Goal: Task Accomplishment & Management: Manage account settings

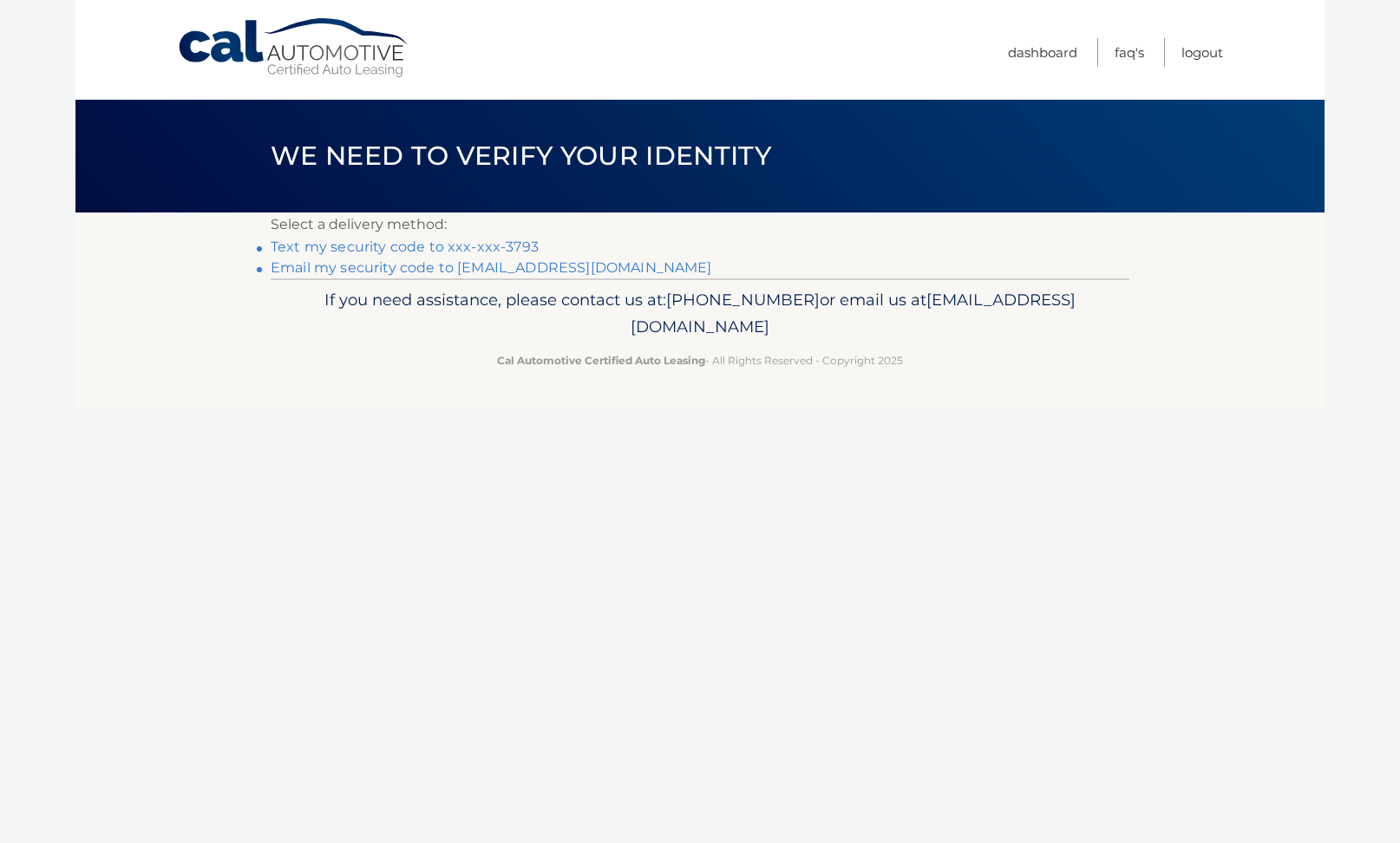
click at [470, 265] on link "Email my security code to [EMAIL_ADDRESS][DOMAIN_NAME]" at bounding box center [491, 267] width 441 height 16
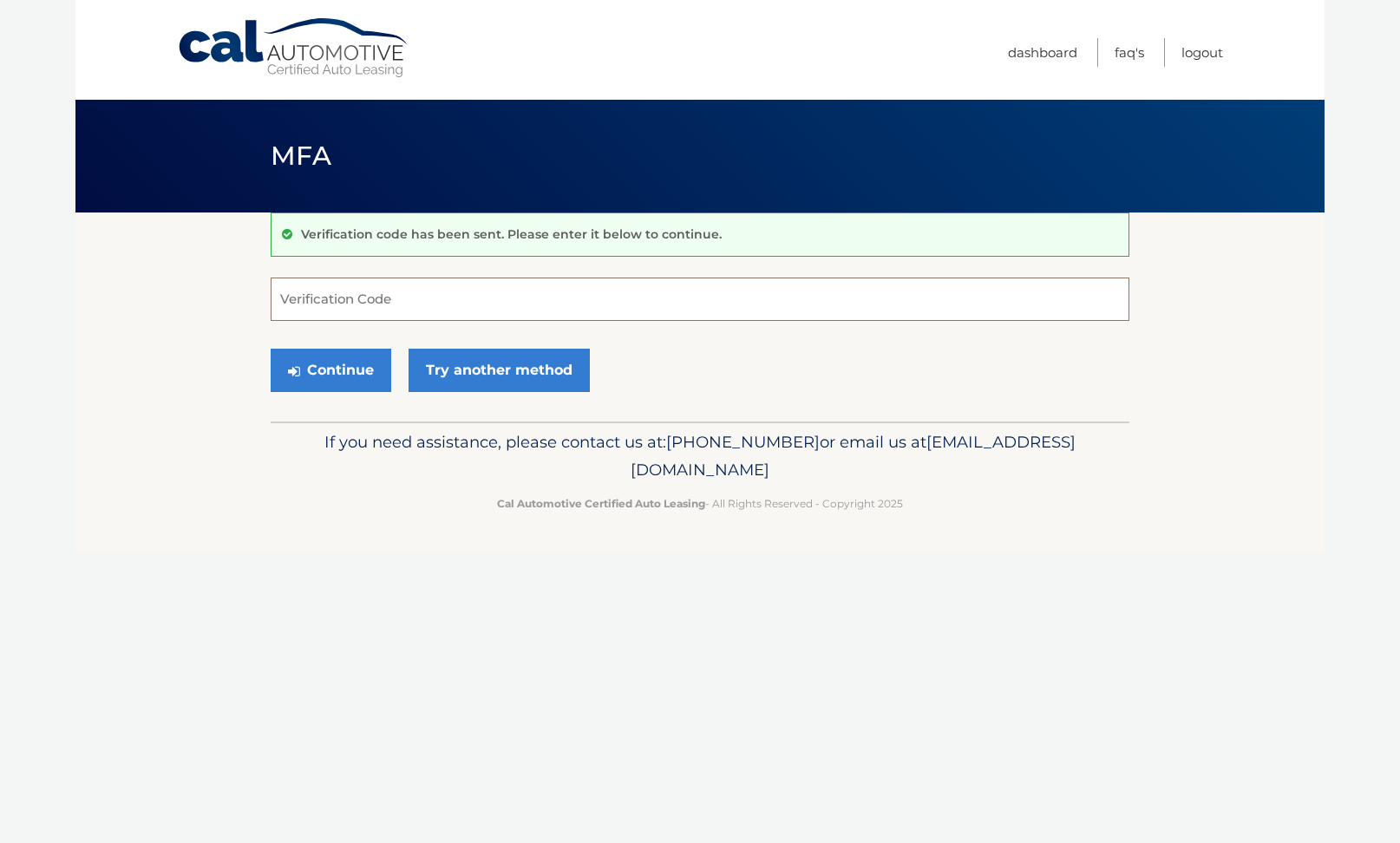
click at [447, 306] on input "Verification Code" at bounding box center [700, 299] width 858 height 43
type input "293993"
click at [330, 369] on button "Continue" at bounding box center [330, 370] width 120 height 43
click at [357, 369] on button "Continue" at bounding box center [330, 370] width 120 height 43
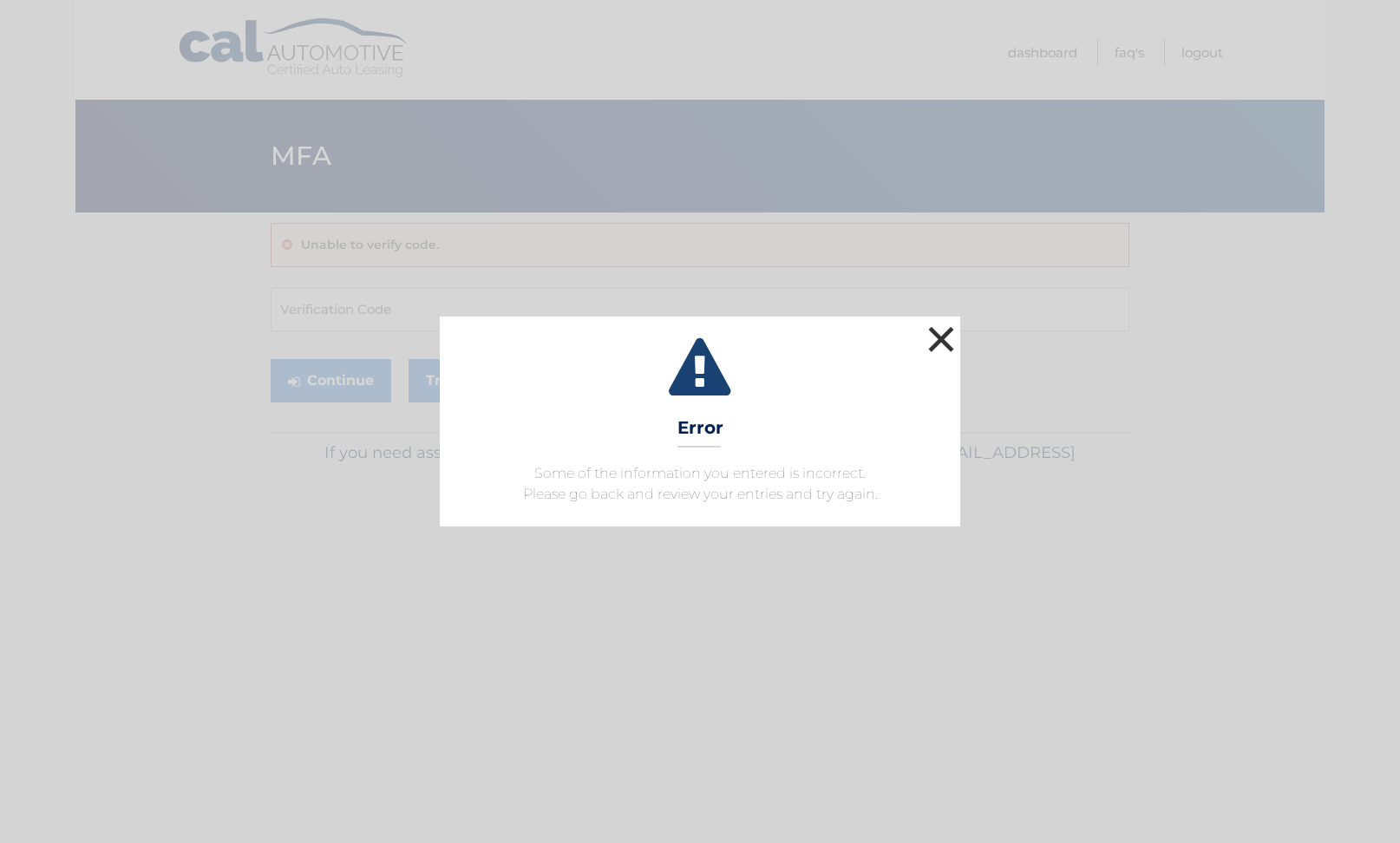
click at [944, 336] on button "×" at bounding box center [941, 339] width 35 height 35
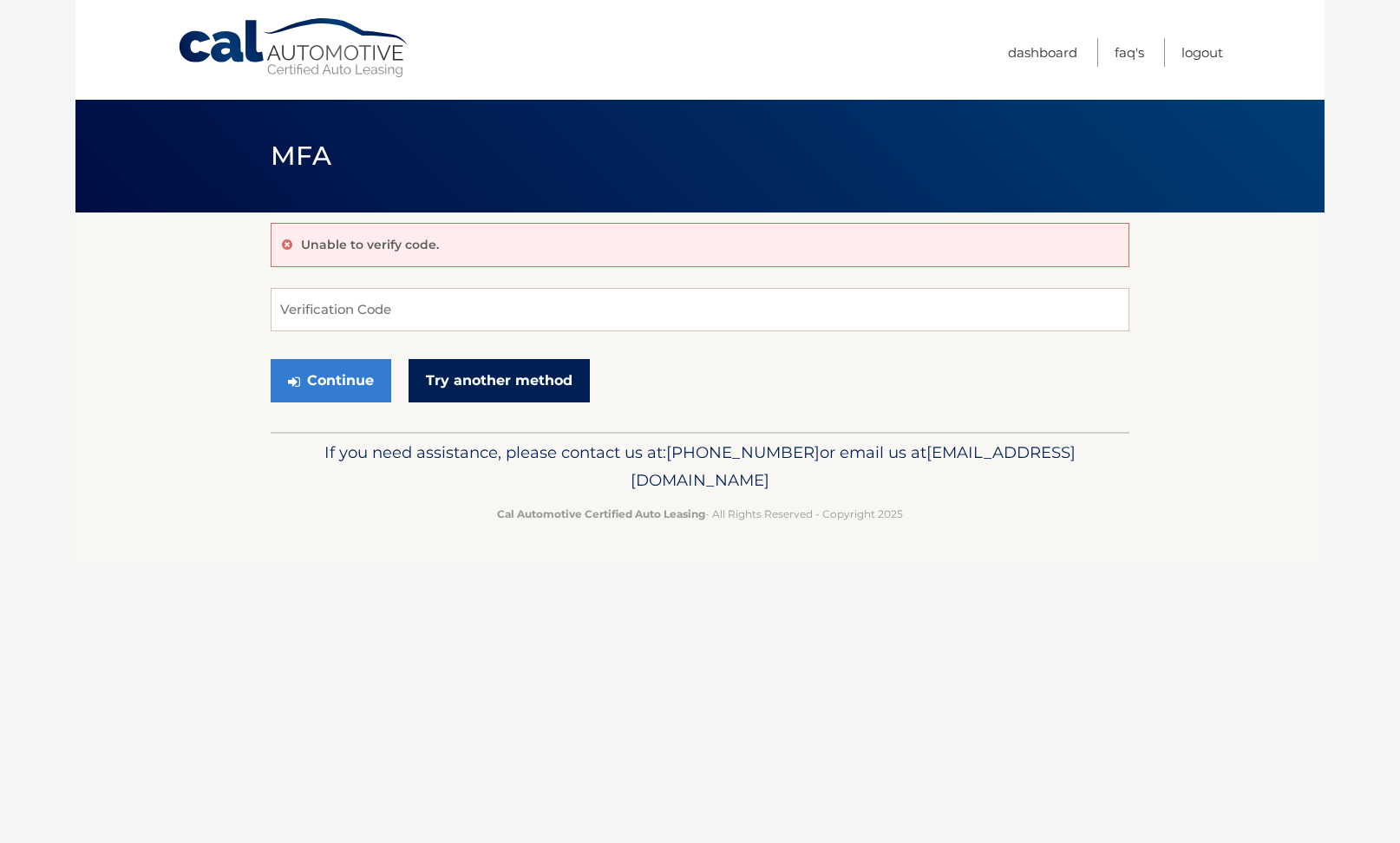
click at [471, 381] on link "Try another method" at bounding box center [499, 381] width 181 height 43
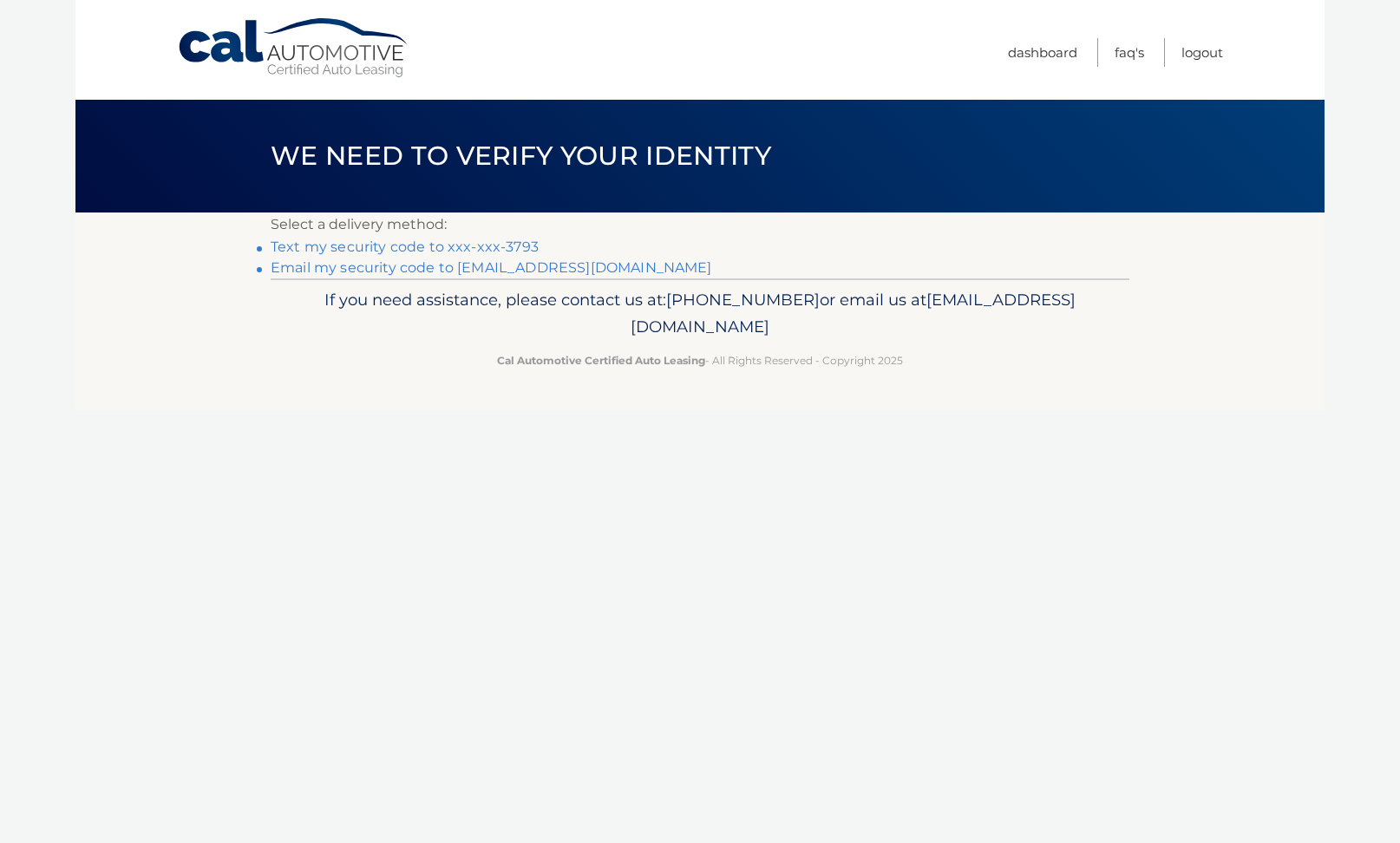
click at [477, 265] on link "**********" at bounding box center [491, 267] width 441 height 16
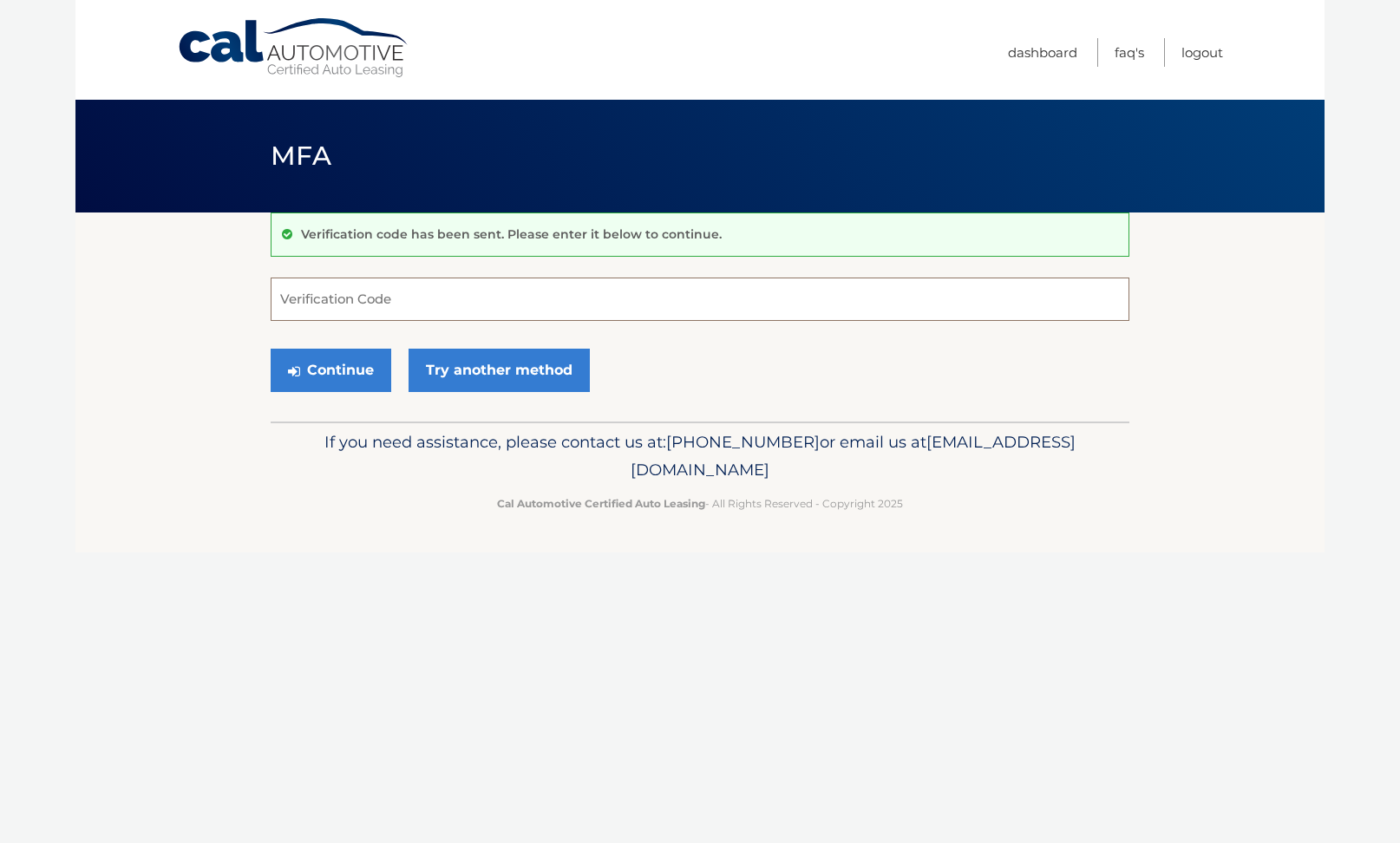
click at [357, 297] on input "Verification Code" at bounding box center [700, 299] width 858 height 43
type input "646920"
click at [348, 375] on button "Continue" at bounding box center [330, 370] width 120 height 43
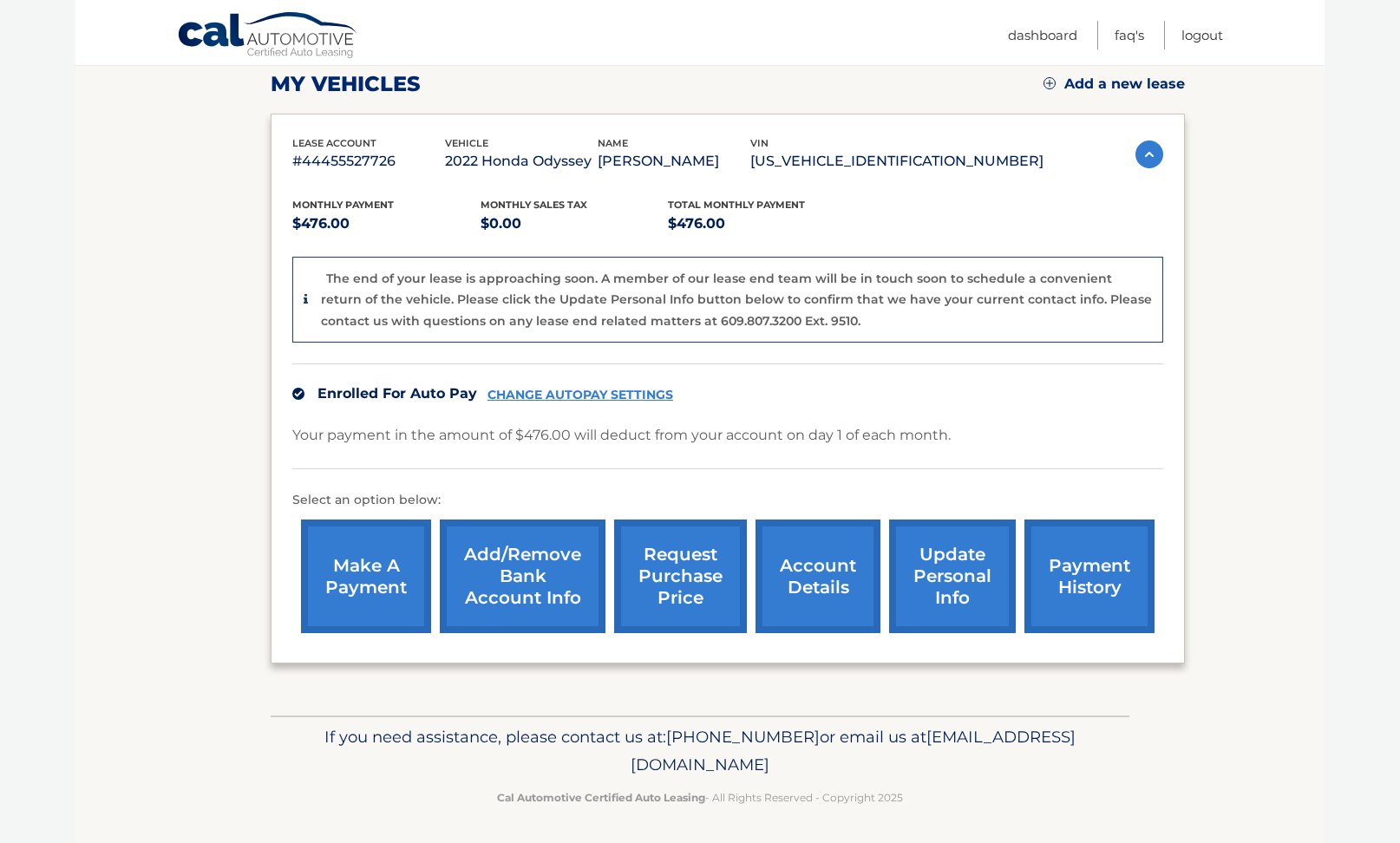
scroll to position [245, 0]
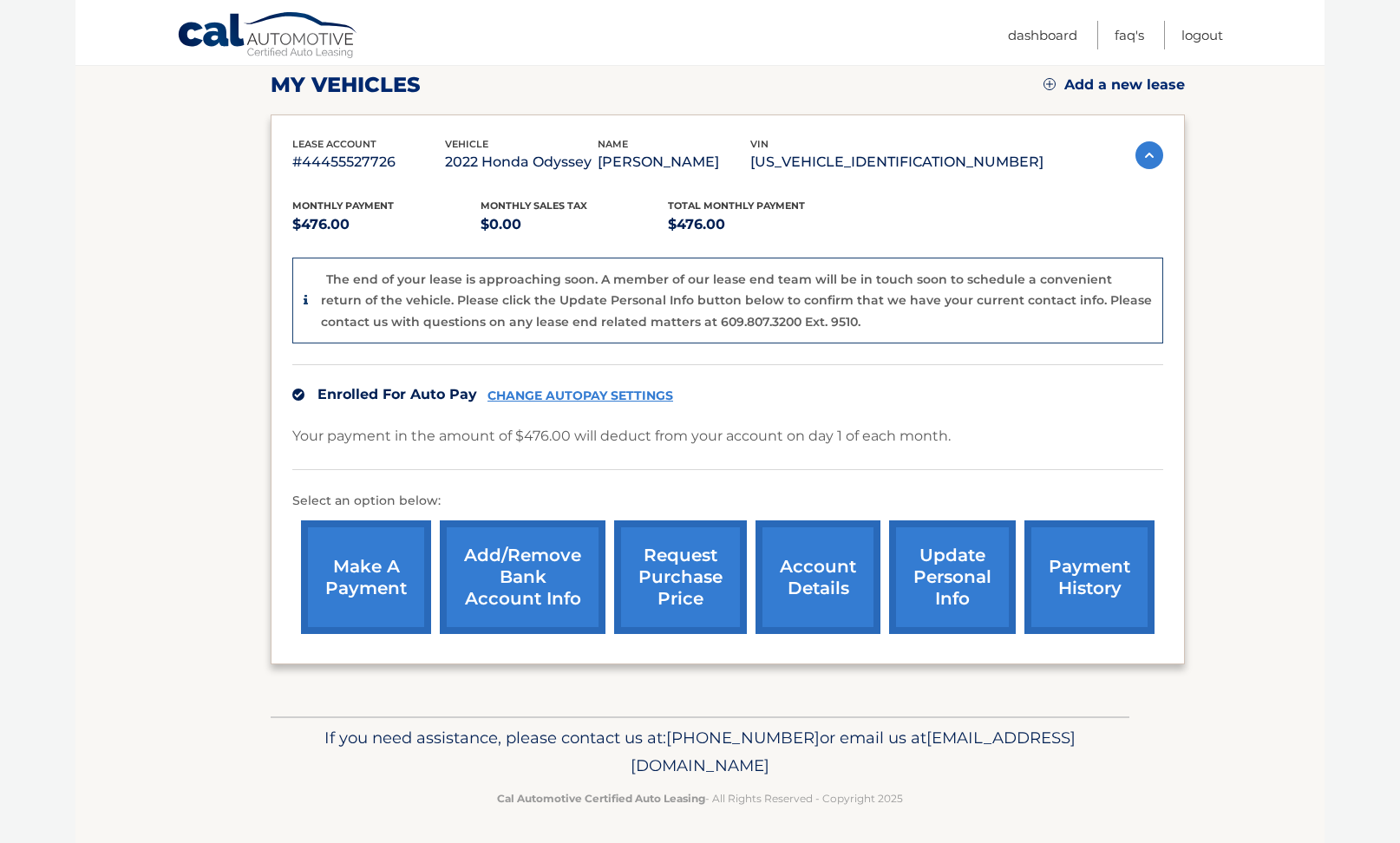
click at [816, 582] on link "account details" at bounding box center [818, 577] width 125 height 114
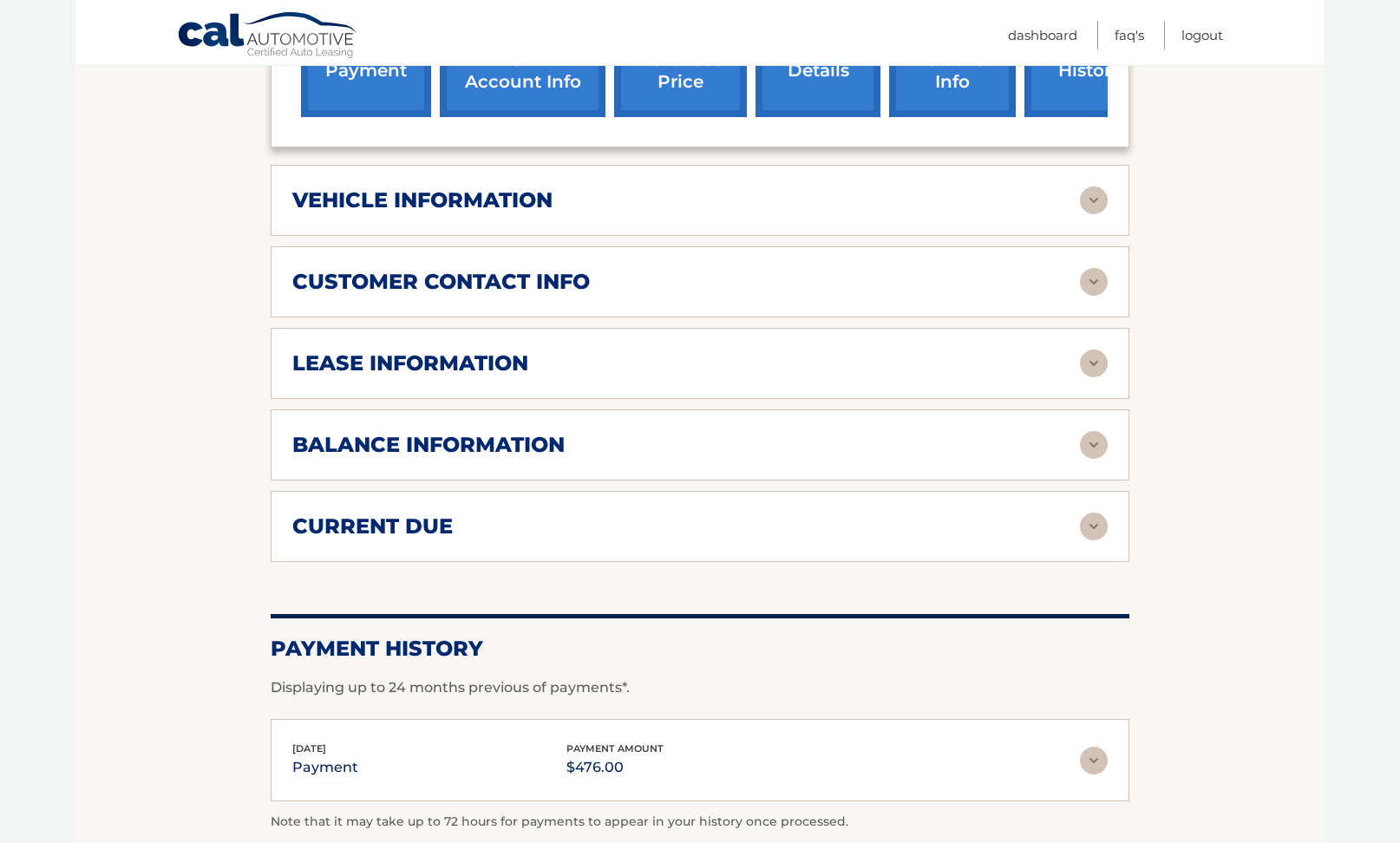
scroll to position [715, 0]
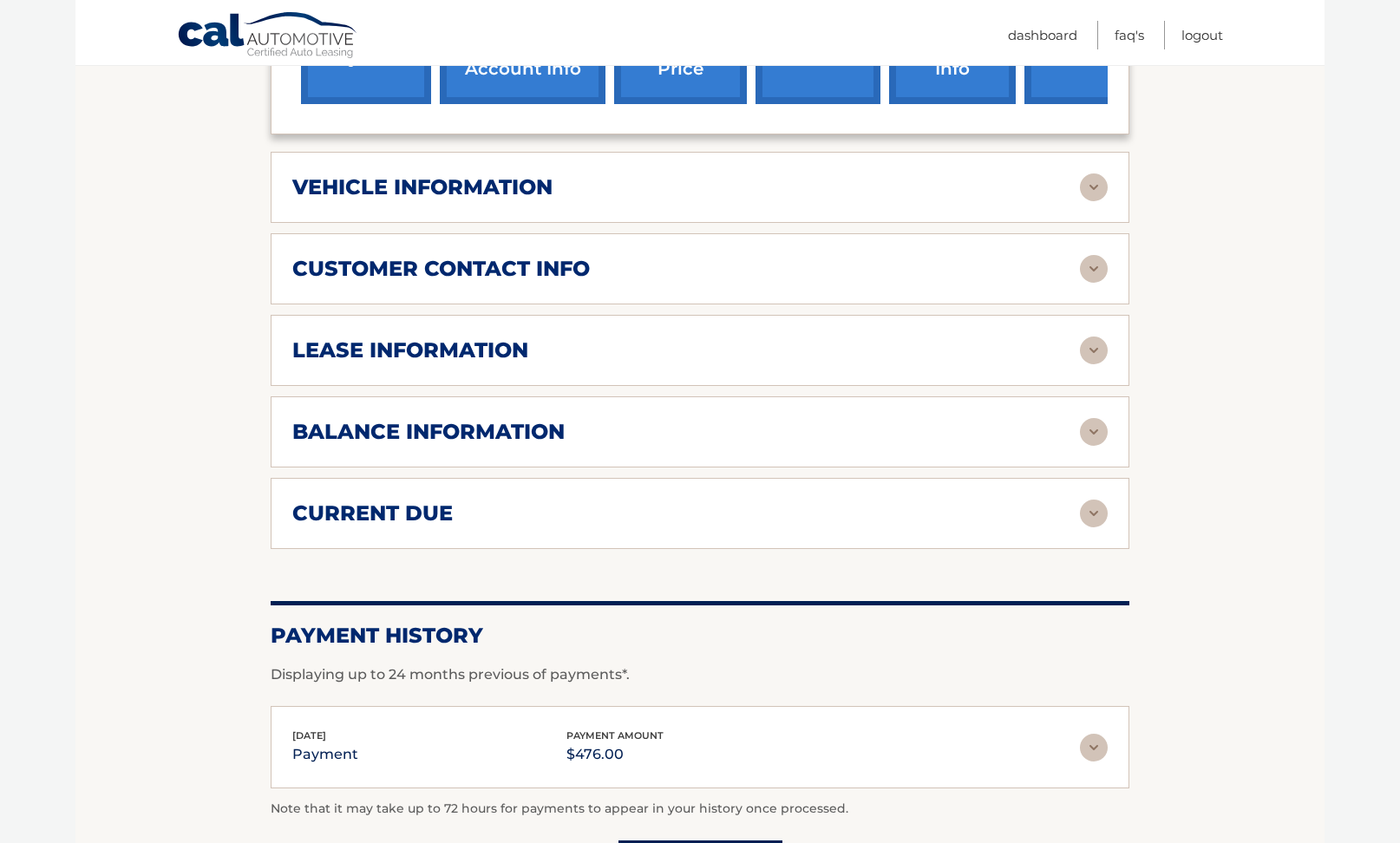
click at [1095, 336] on img at bounding box center [1094, 350] width 28 height 28
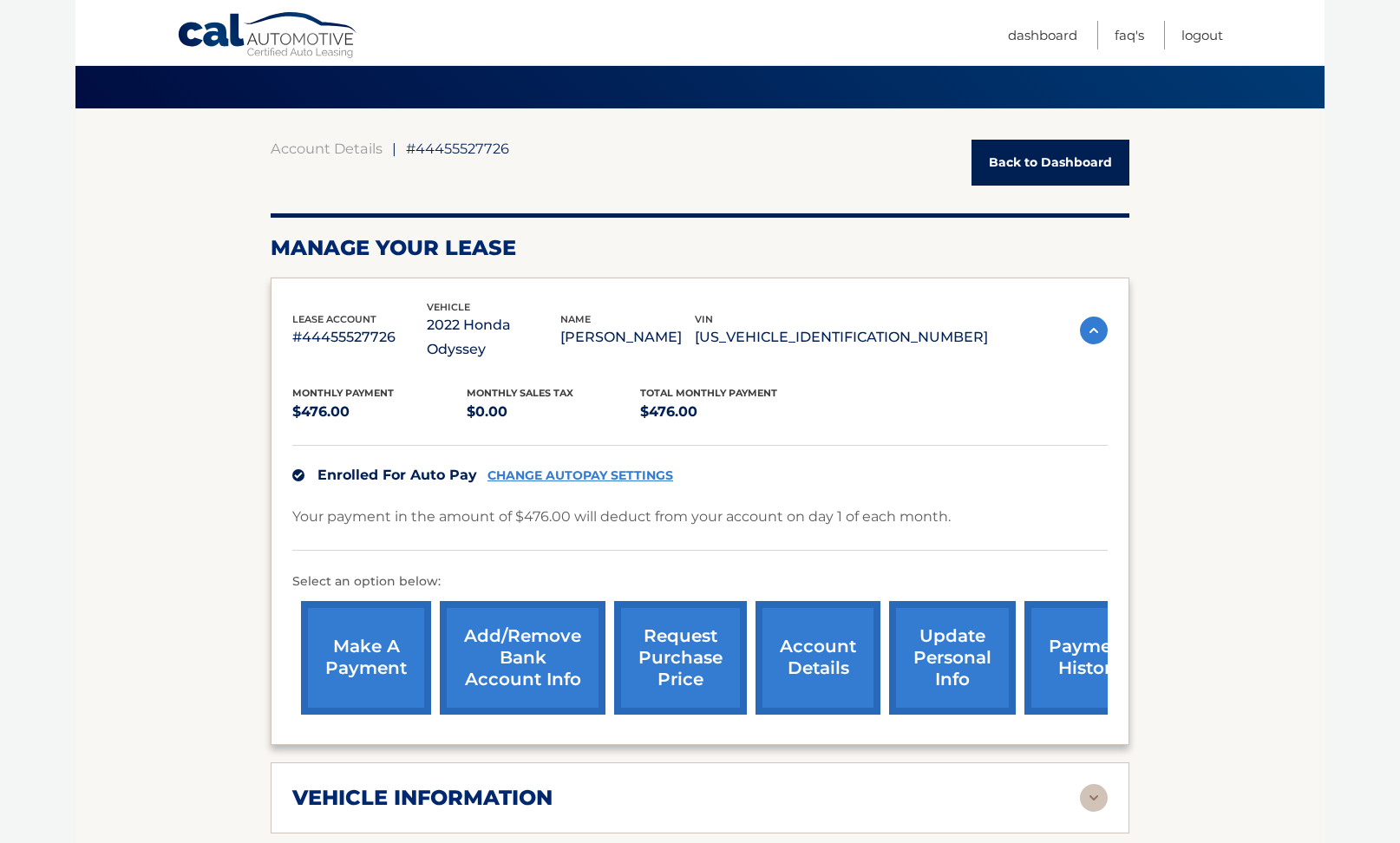
scroll to position [92, 0]
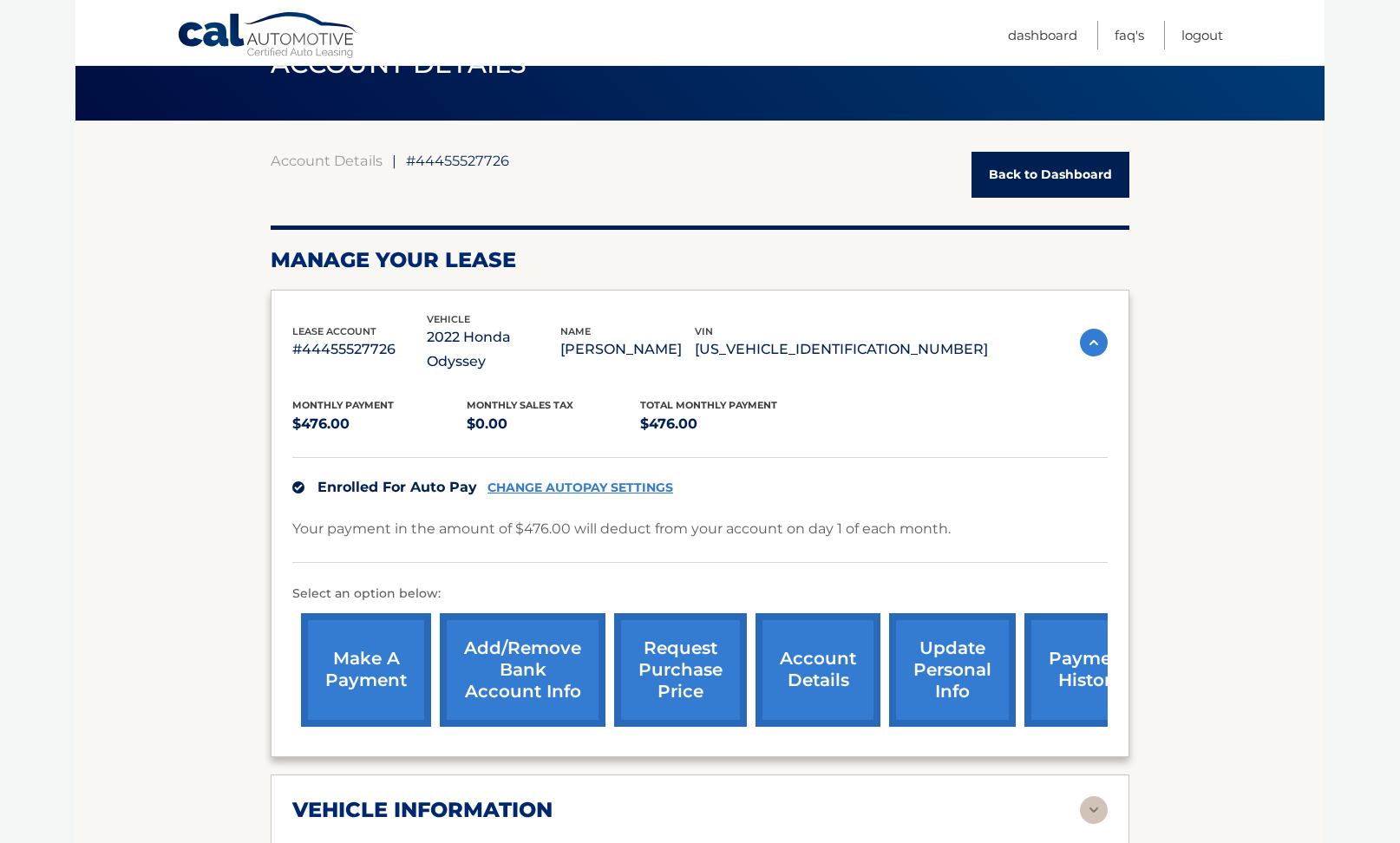
click at [681, 625] on link "request purchase price" at bounding box center [680, 670] width 133 height 114
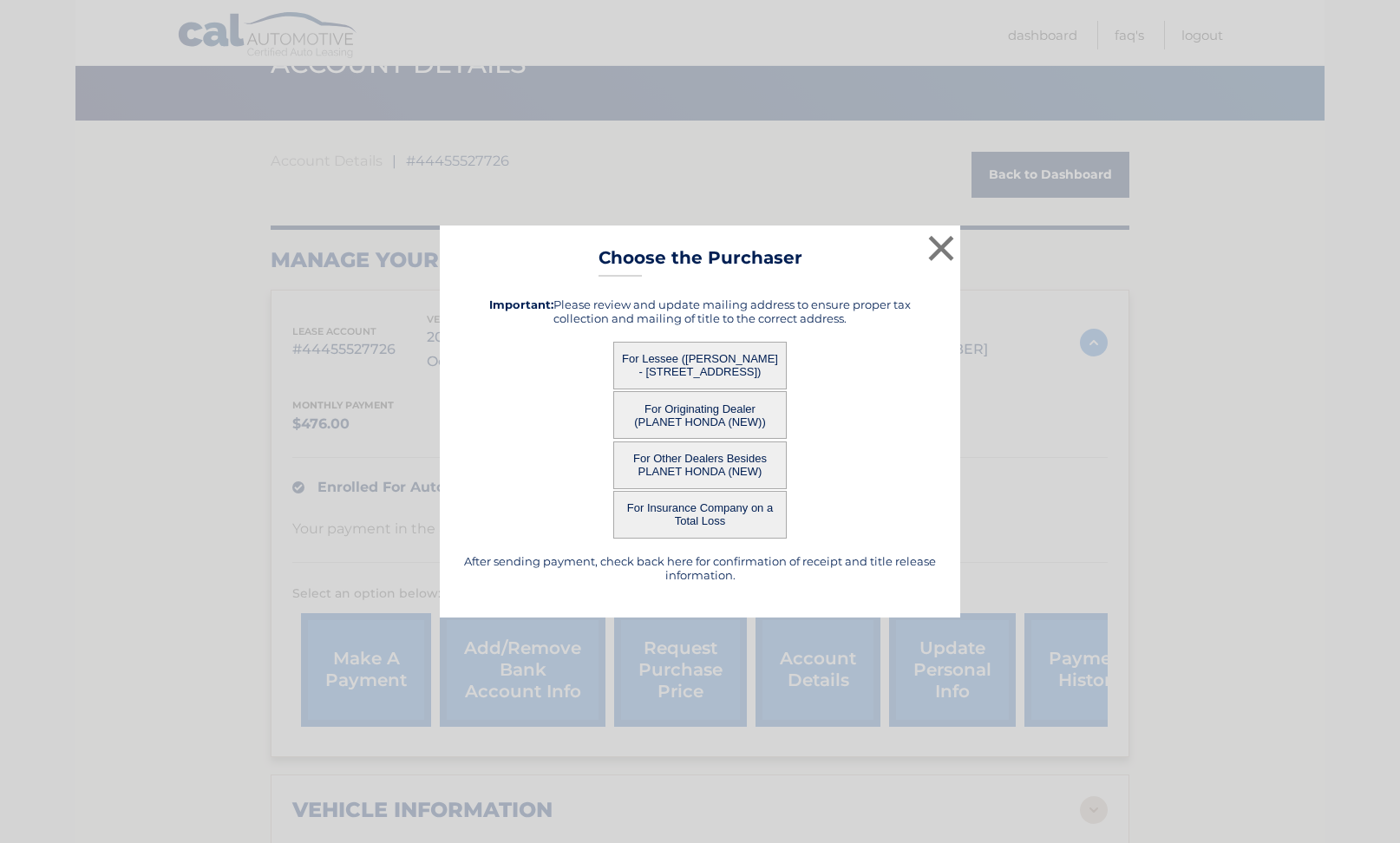
click at [726, 356] on button "For Lessee ([PERSON_NAME] - [STREET_ADDRESS])" at bounding box center [700, 366] width 173 height 48
click at [670, 375] on button "For Lessee ([PERSON_NAME] - [STREET_ADDRESS])" at bounding box center [700, 366] width 173 height 48
click at [669, 357] on button "For Lessee ([PERSON_NAME] - [STREET_ADDRESS])" at bounding box center [700, 366] width 173 height 48
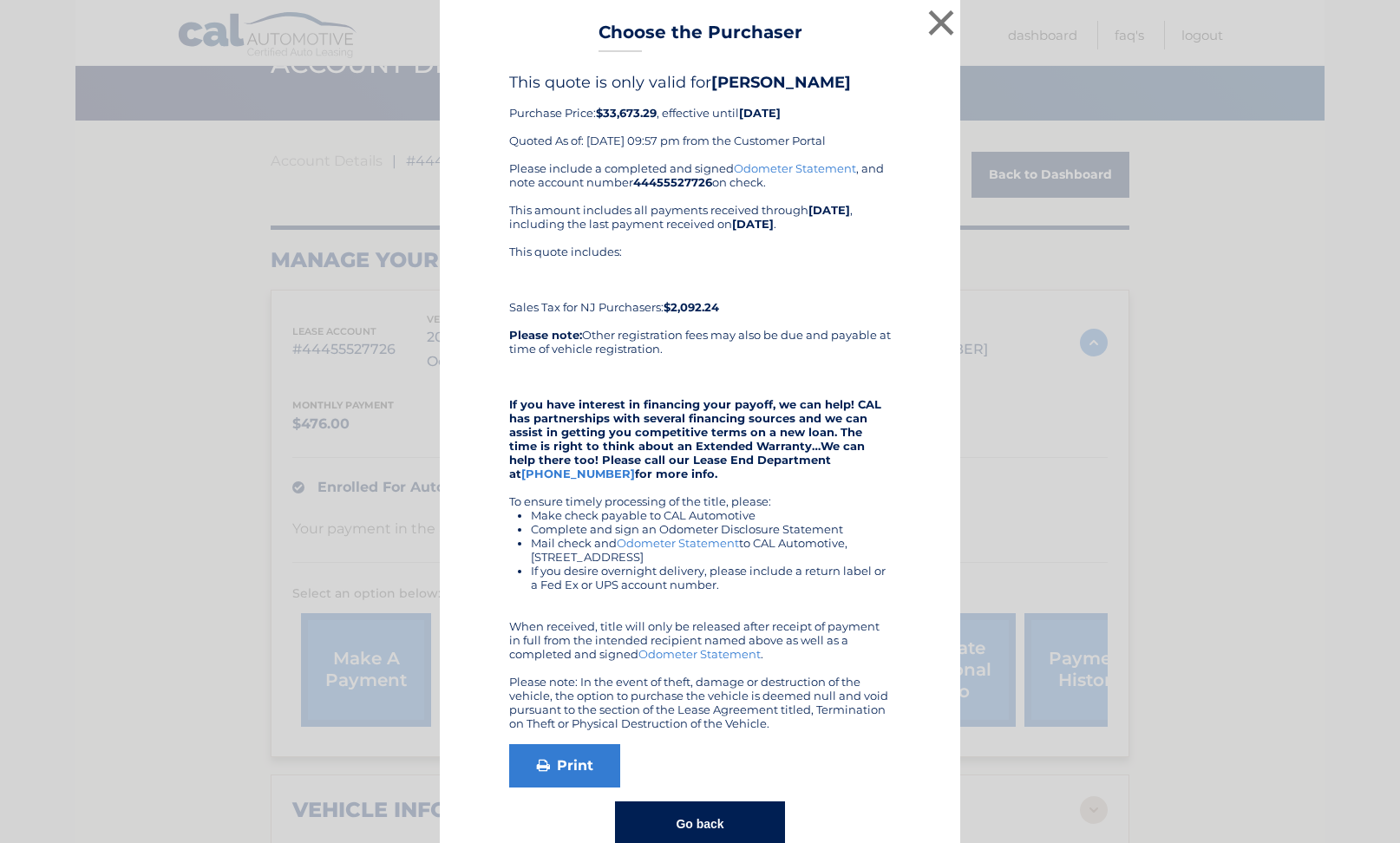
scroll to position [0, 0]
click at [942, 26] on button "×" at bounding box center [941, 22] width 35 height 35
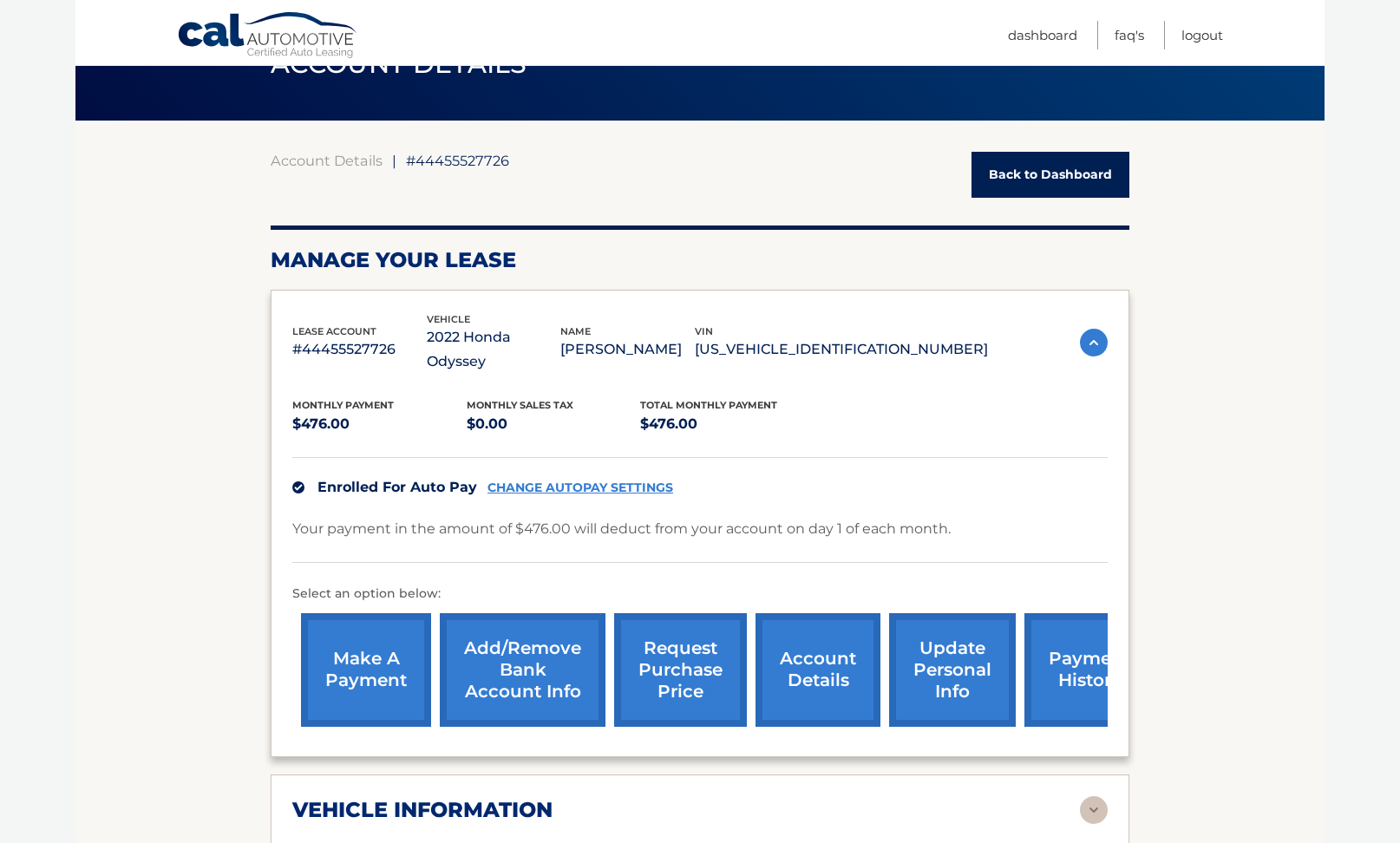
click at [672, 629] on link "request purchase price" at bounding box center [680, 670] width 133 height 114
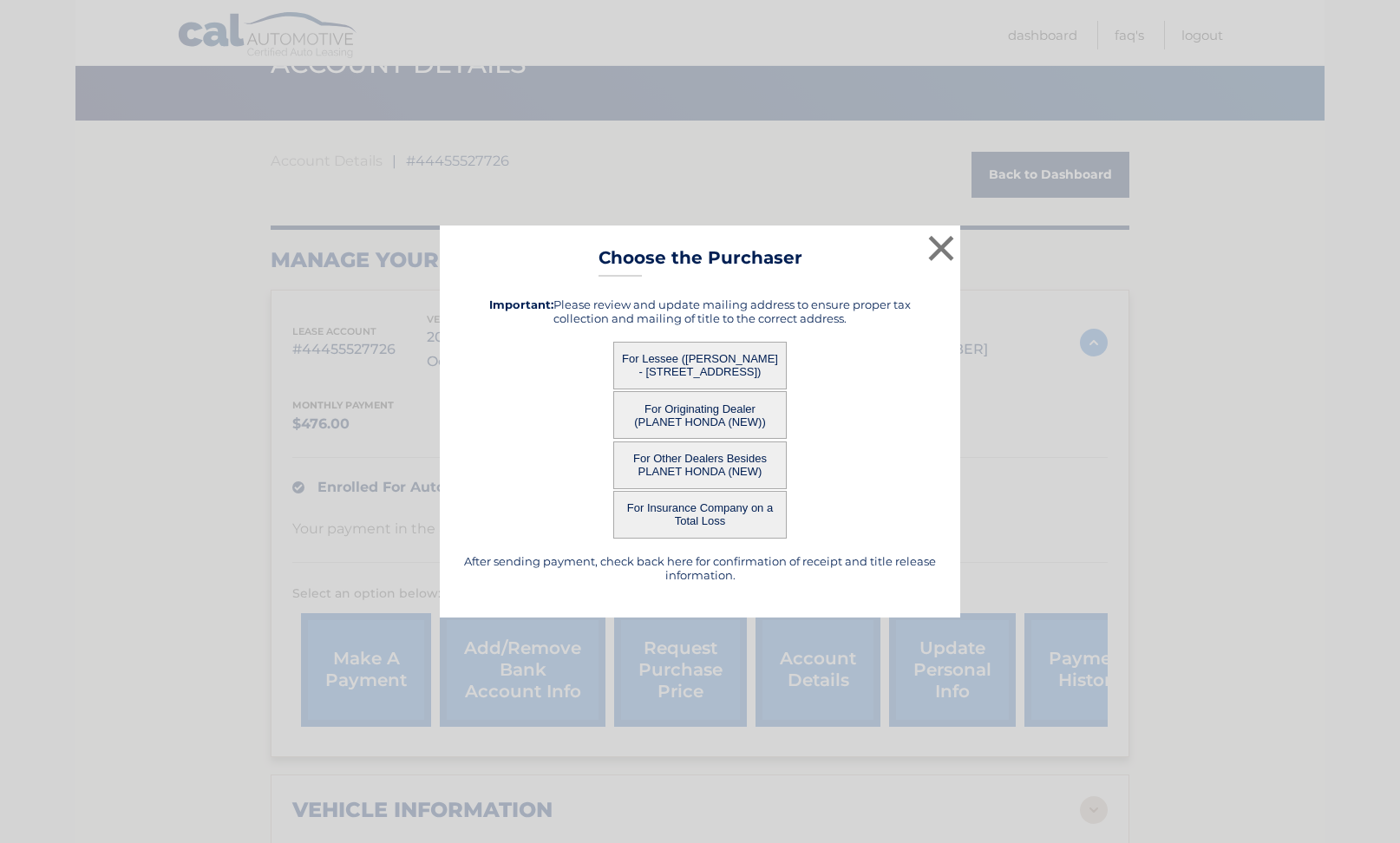
click at [707, 359] on button "For Lessee ([PERSON_NAME] - [STREET_ADDRESS])" at bounding box center [700, 366] width 173 height 48
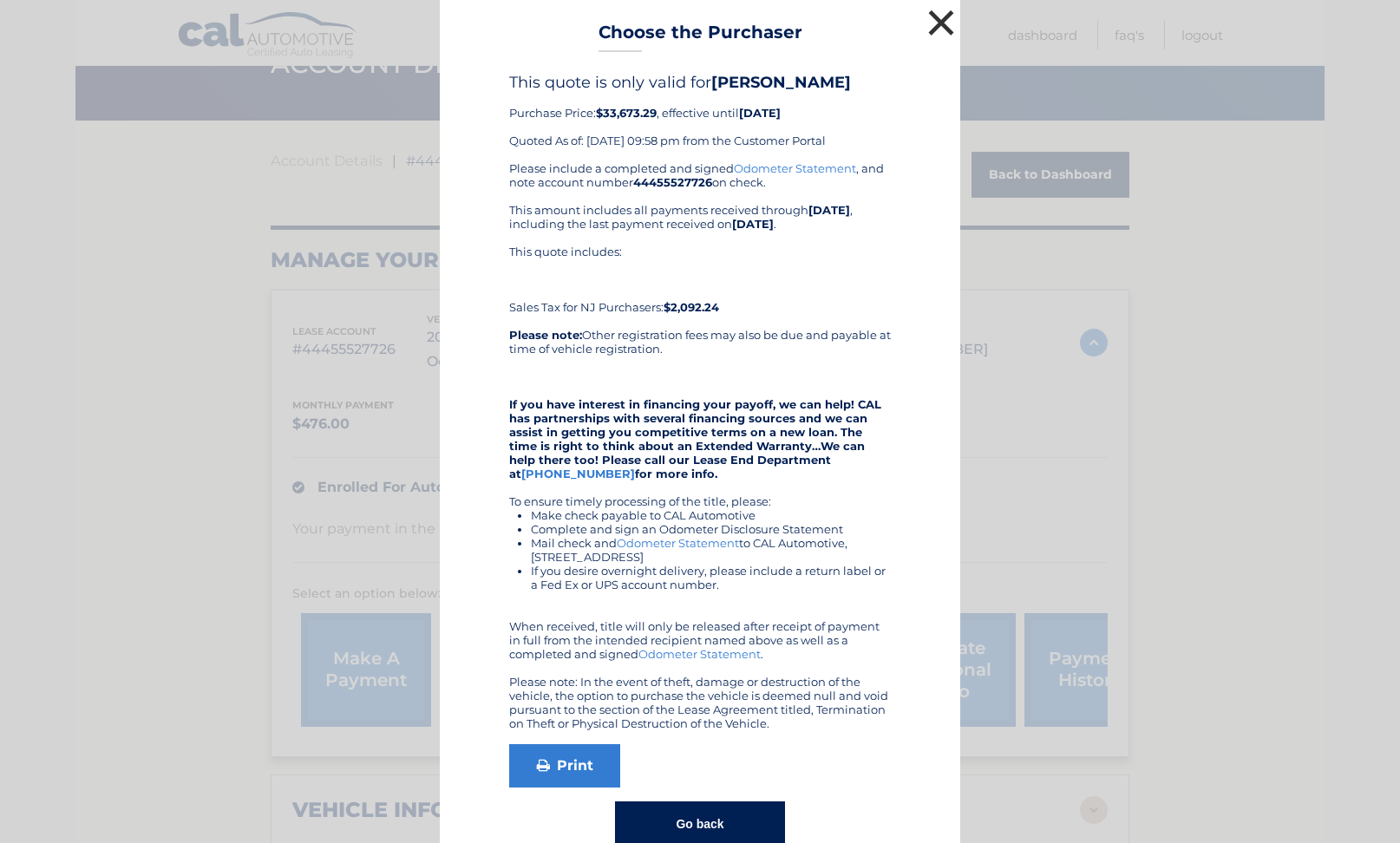
click at [943, 20] on button "×" at bounding box center [941, 22] width 35 height 35
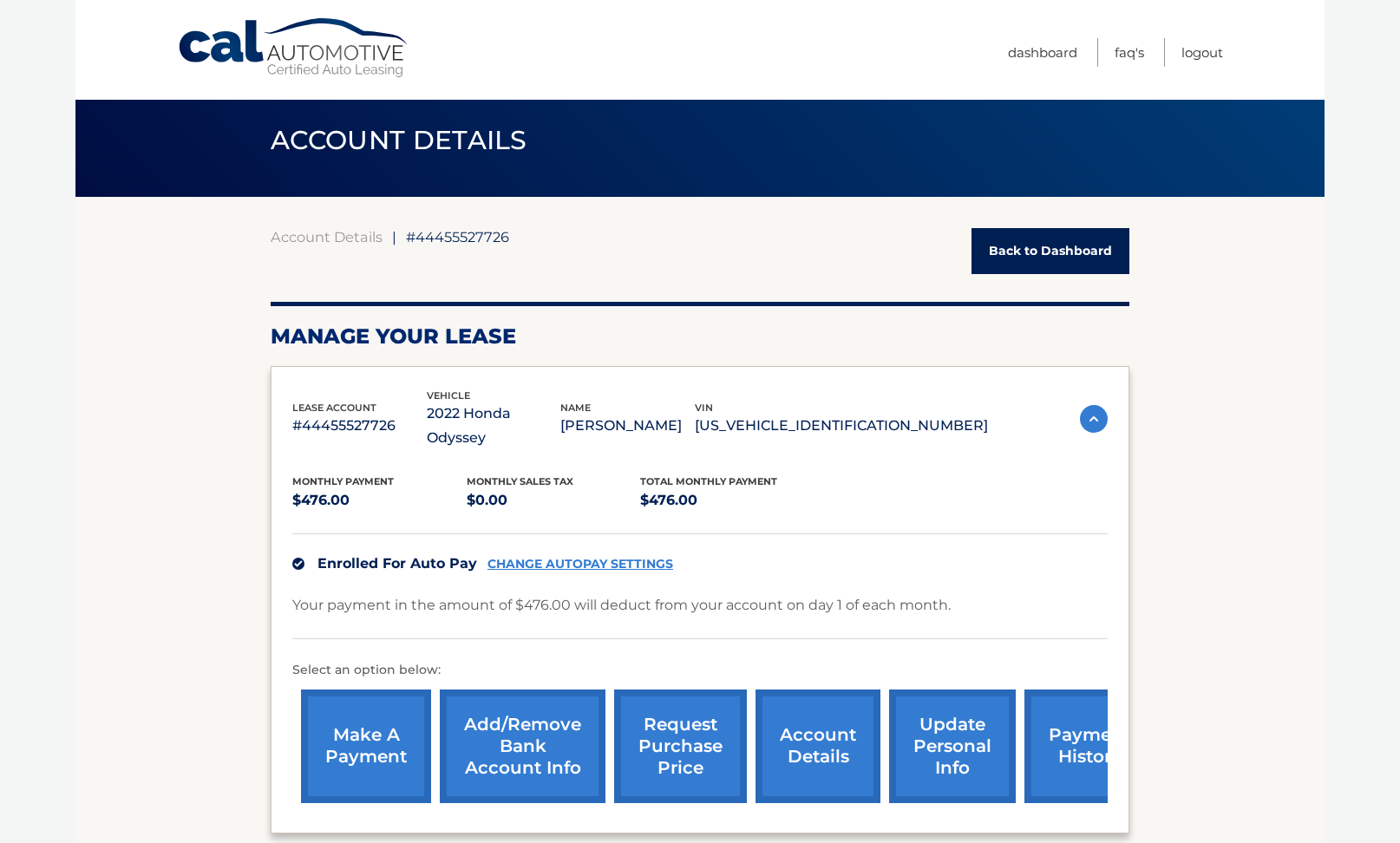
scroll to position [14, 0]
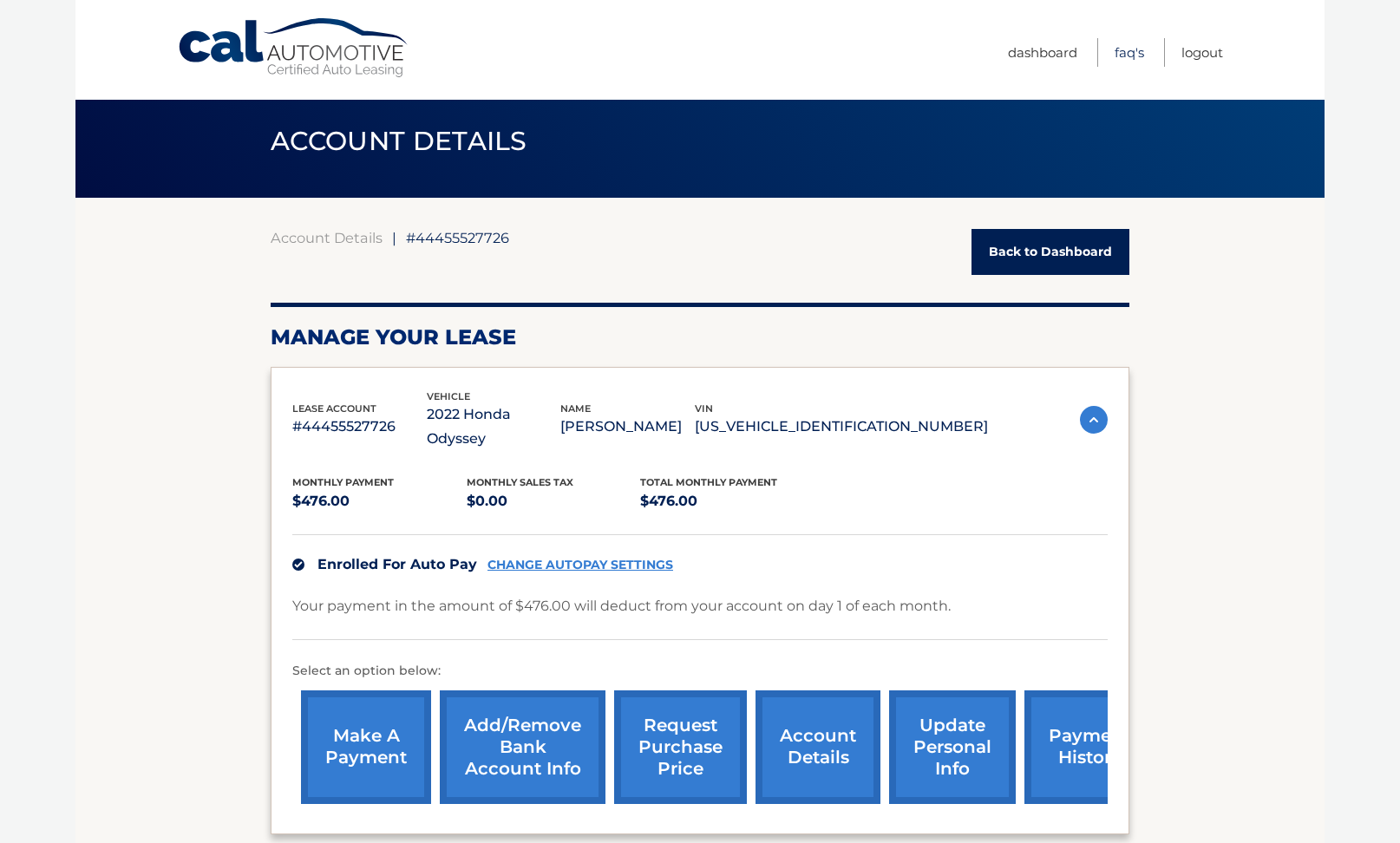
click at [1121, 52] on link "FAQ's" at bounding box center [1129, 53] width 30 height 29
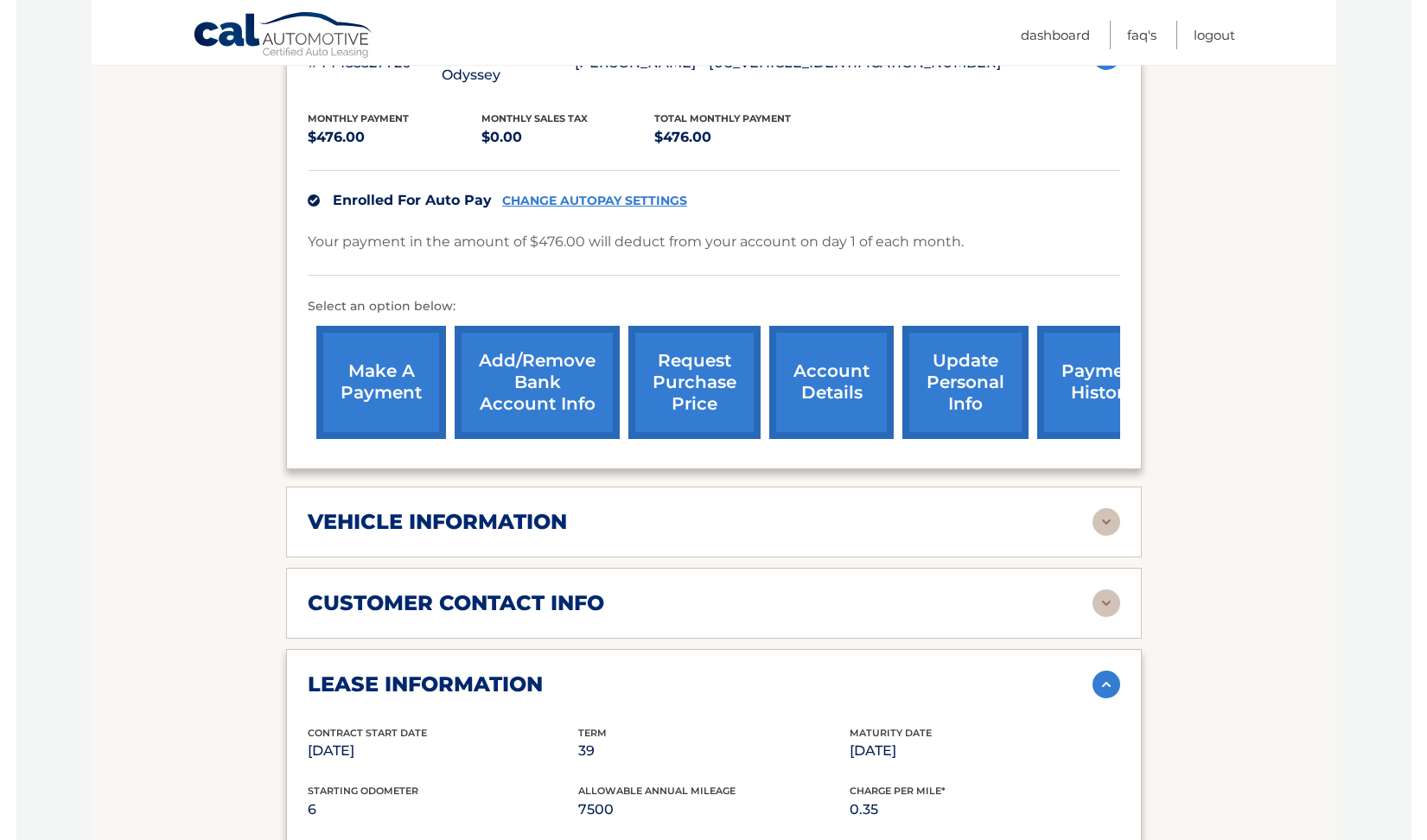
scroll to position [378, 0]
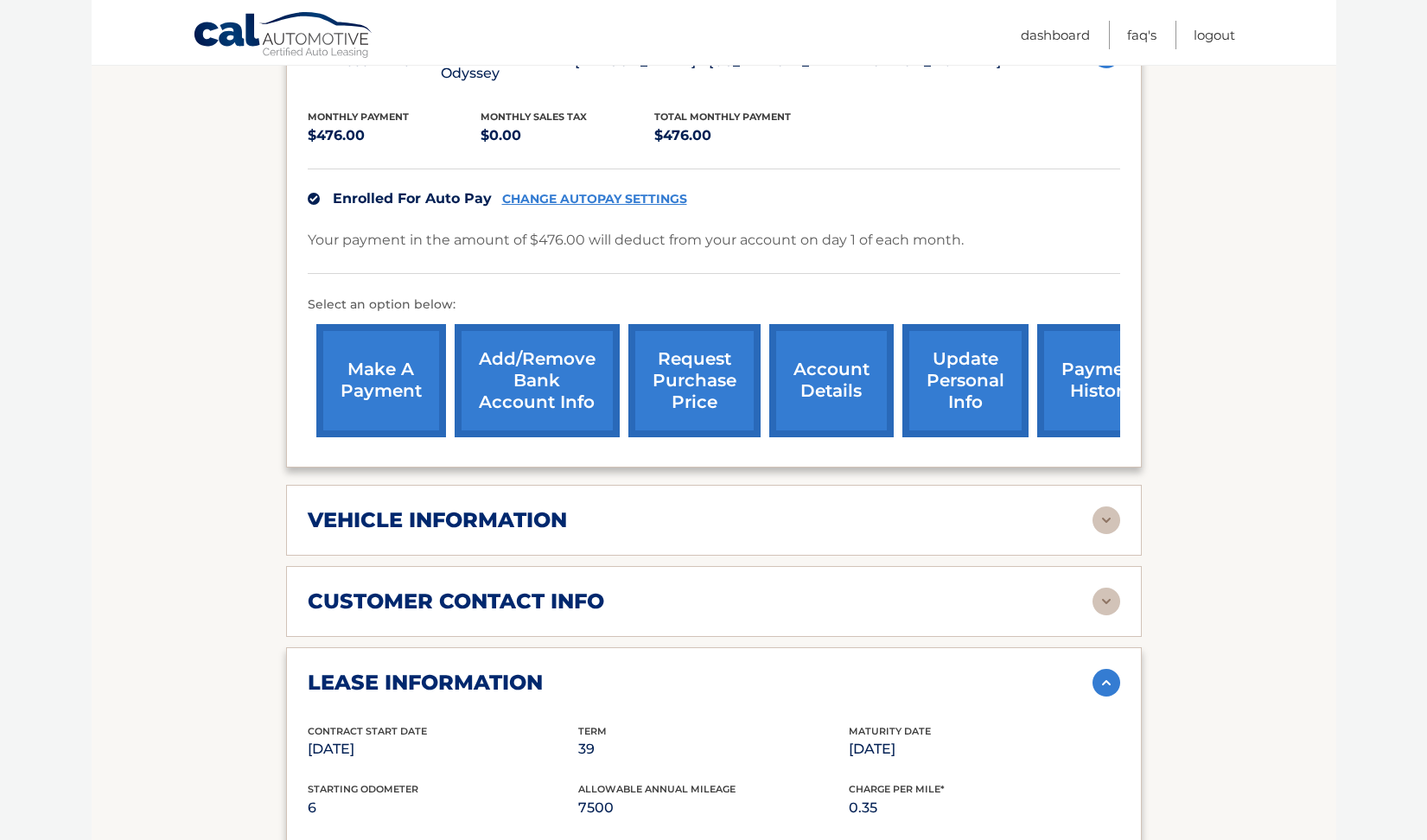
click at [1100, 506] on img at bounding box center [1106, 519] width 28 height 28
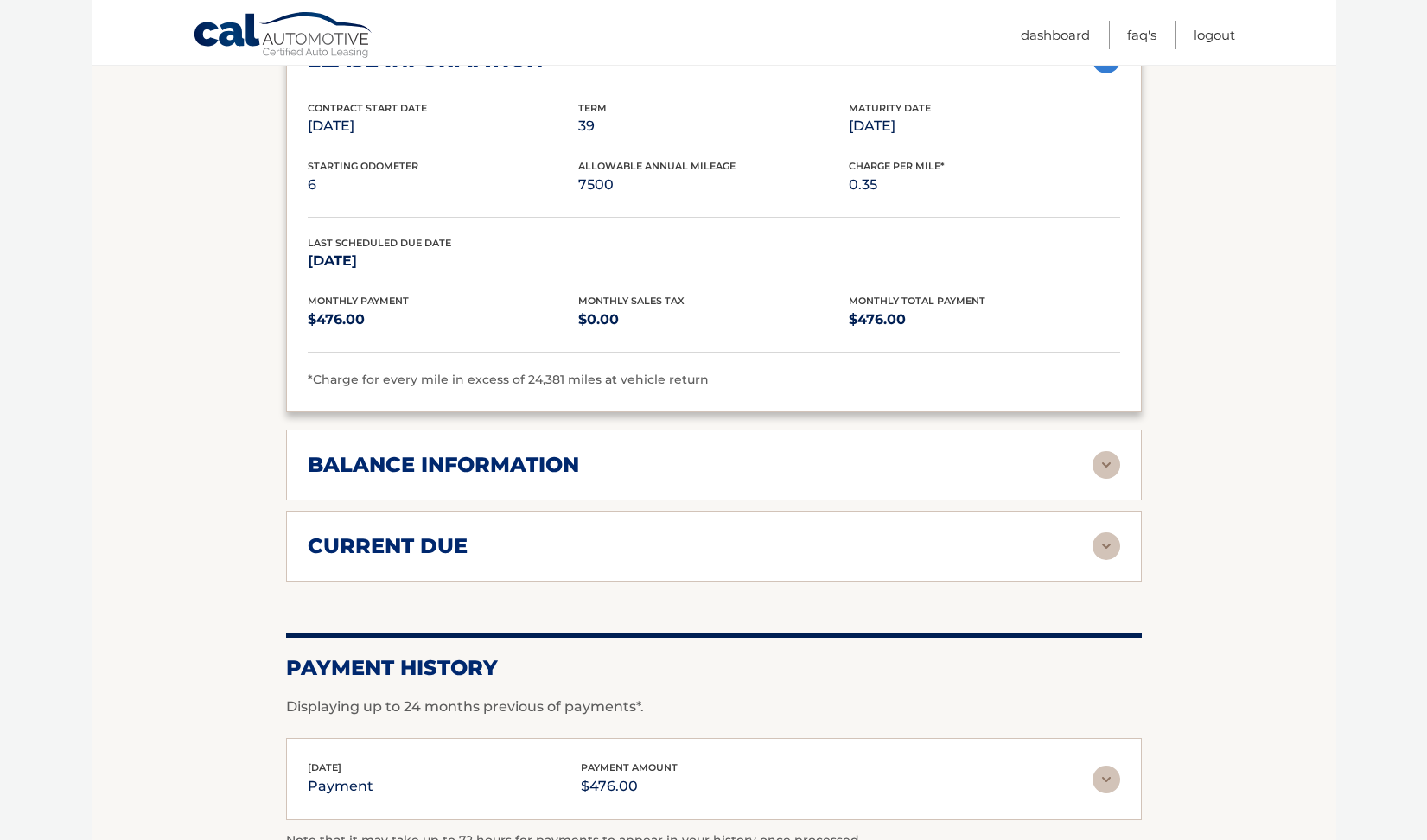
scroll to position [1425, 0]
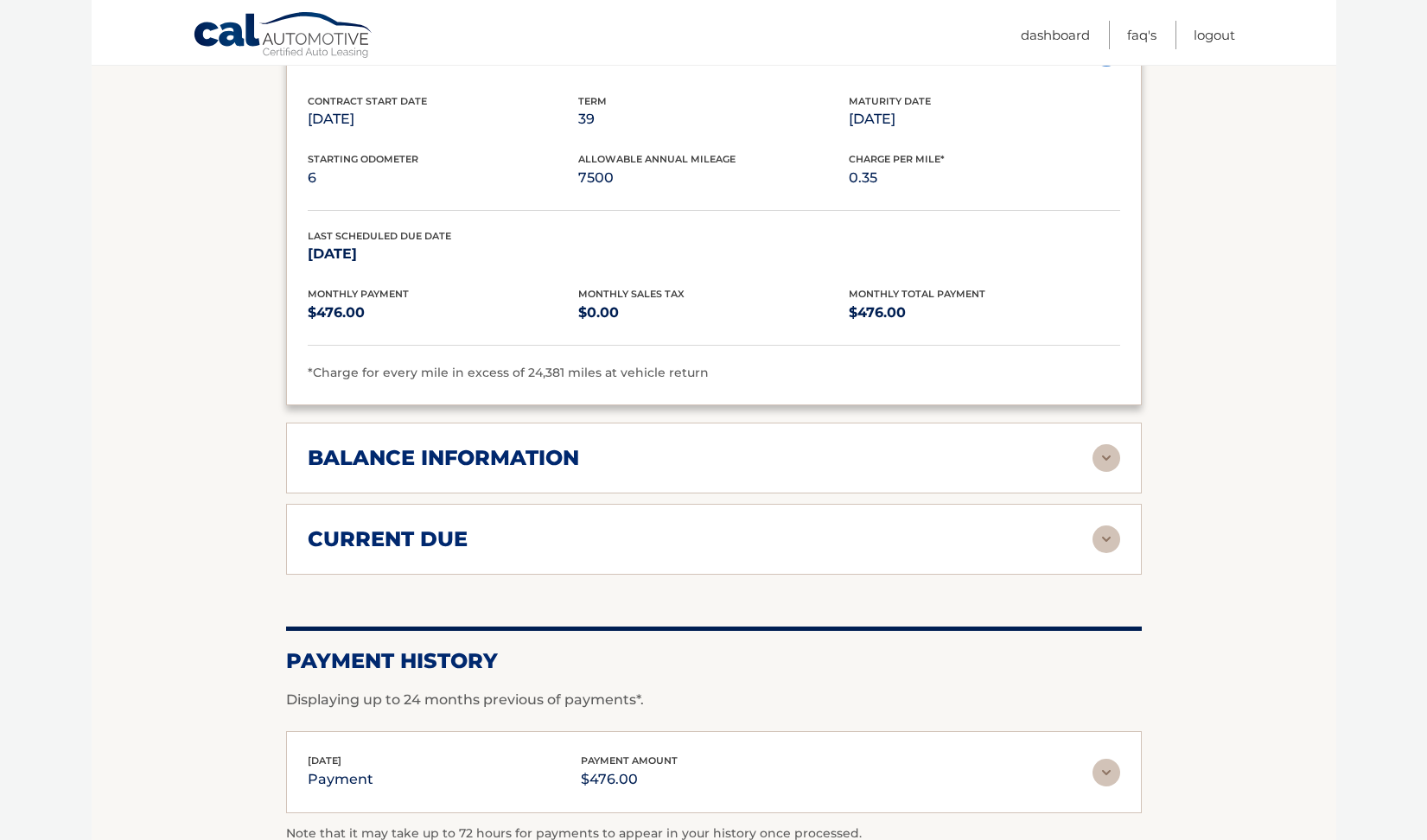
click at [1110, 444] on img at bounding box center [1106, 458] width 28 height 28
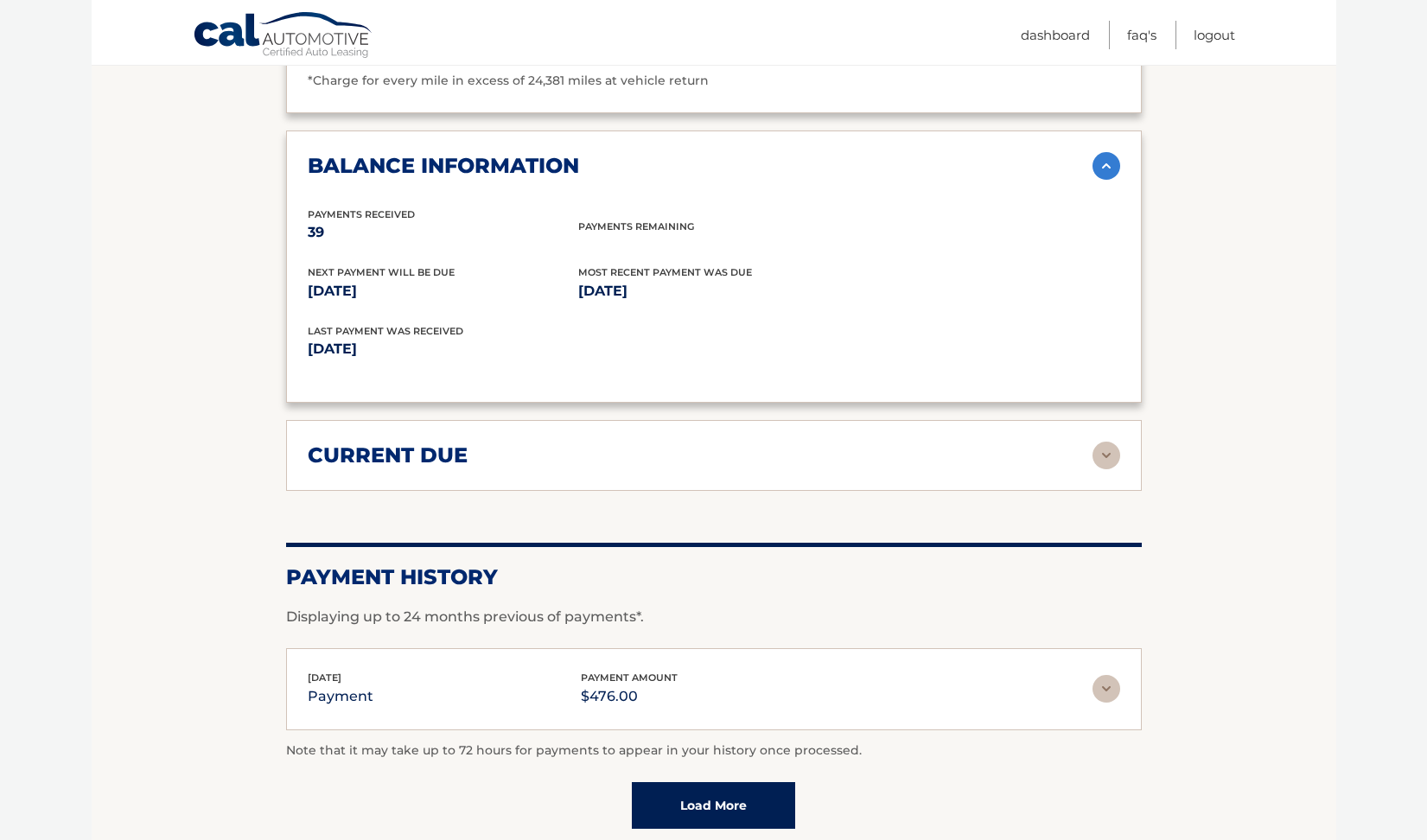
scroll to position [1718, 0]
click at [1111, 441] on img at bounding box center [1106, 454] width 28 height 28
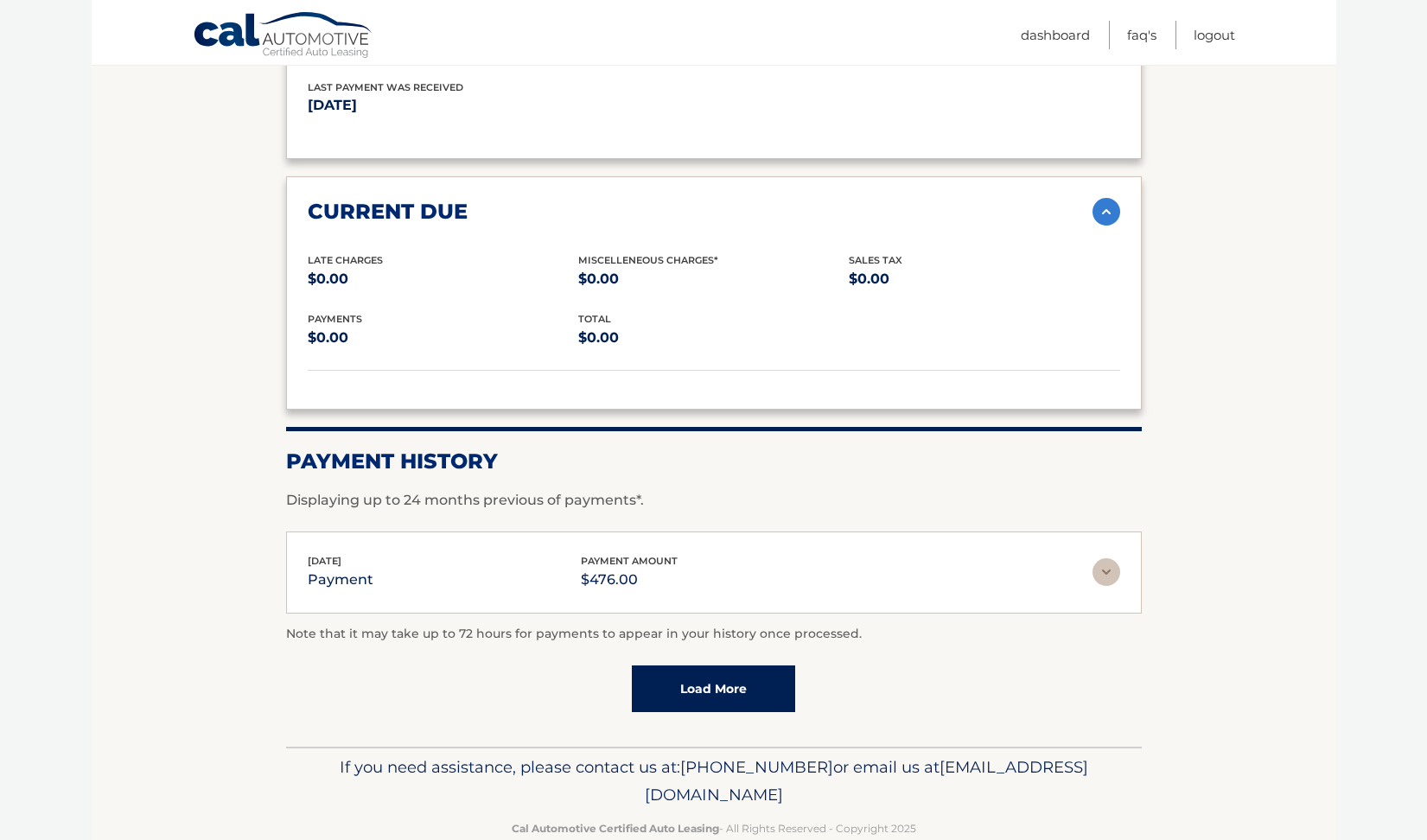
scroll to position [1960, 0]
click at [1110, 559] on img at bounding box center [1106, 572] width 28 height 28
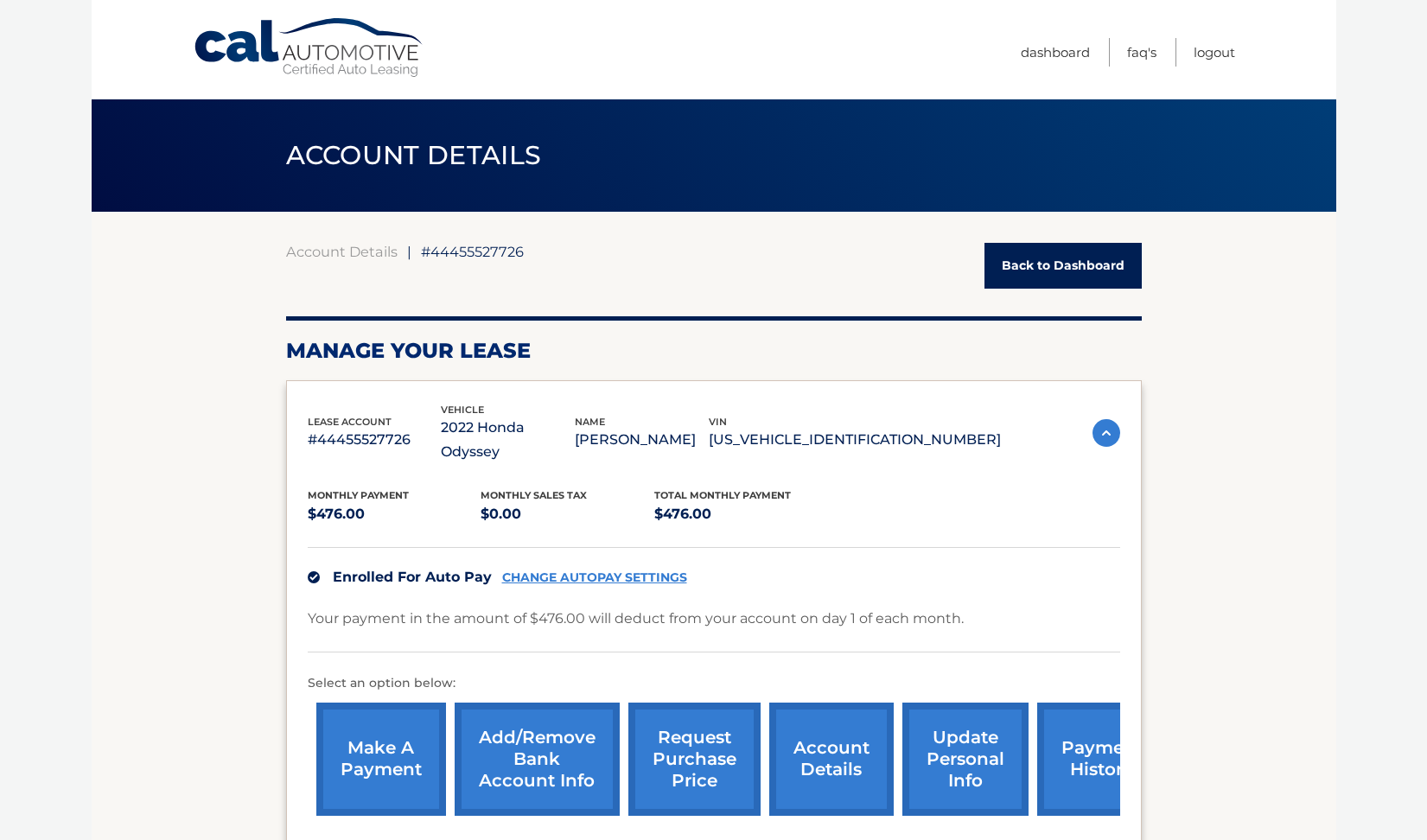
scroll to position [0, 0]
click at [1228, 52] on link "Logout" at bounding box center [1214, 53] width 41 height 29
